Goal: Navigation & Orientation: Go to known website

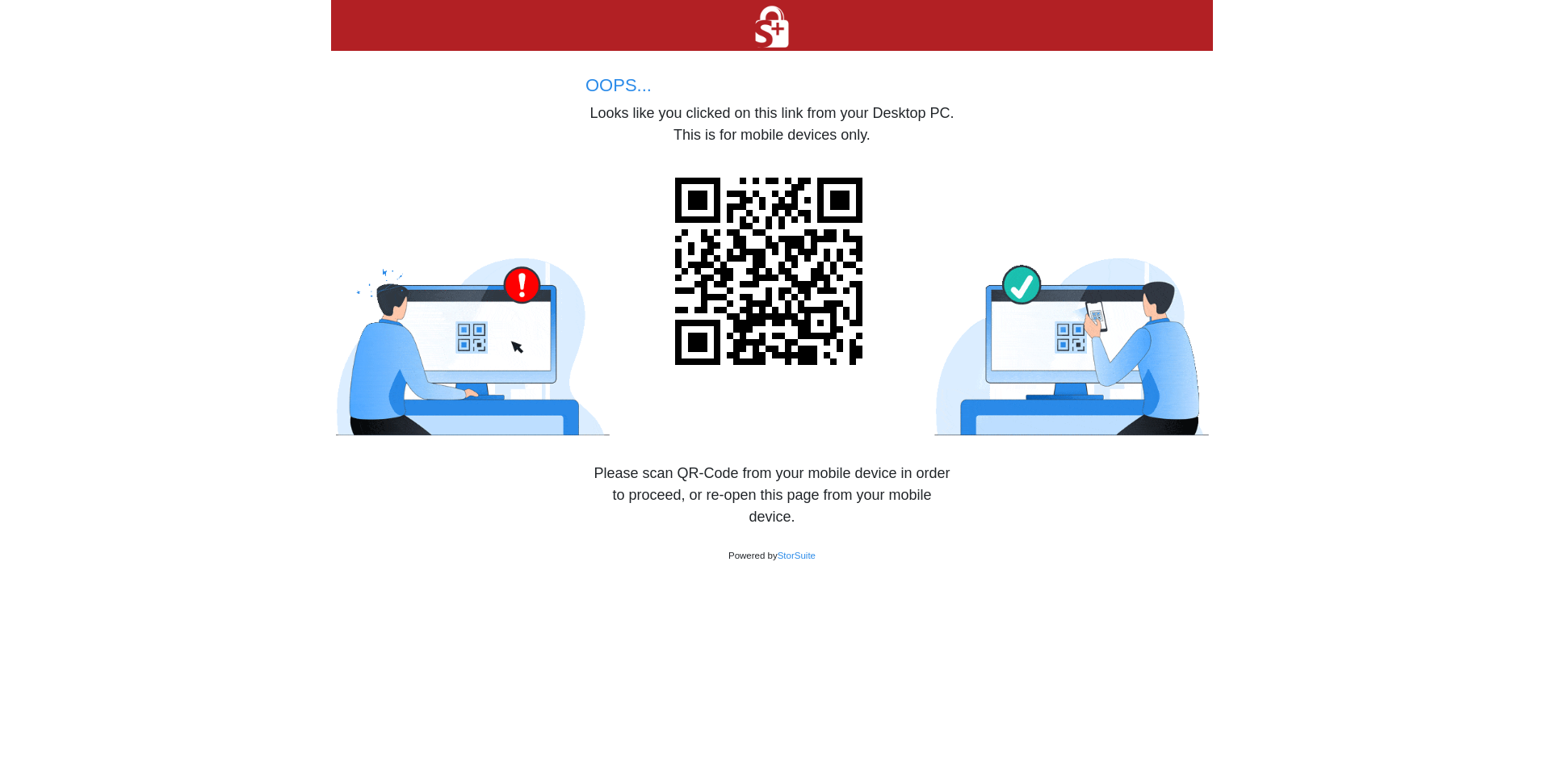
click at [771, 230] on img at bounding box center [772, 275] width 220 height 220
click at [759, 34] on img at bounding box center [772, 27] width 46 height 49
